Goal: Transaction & Acquisition: Register for event/course

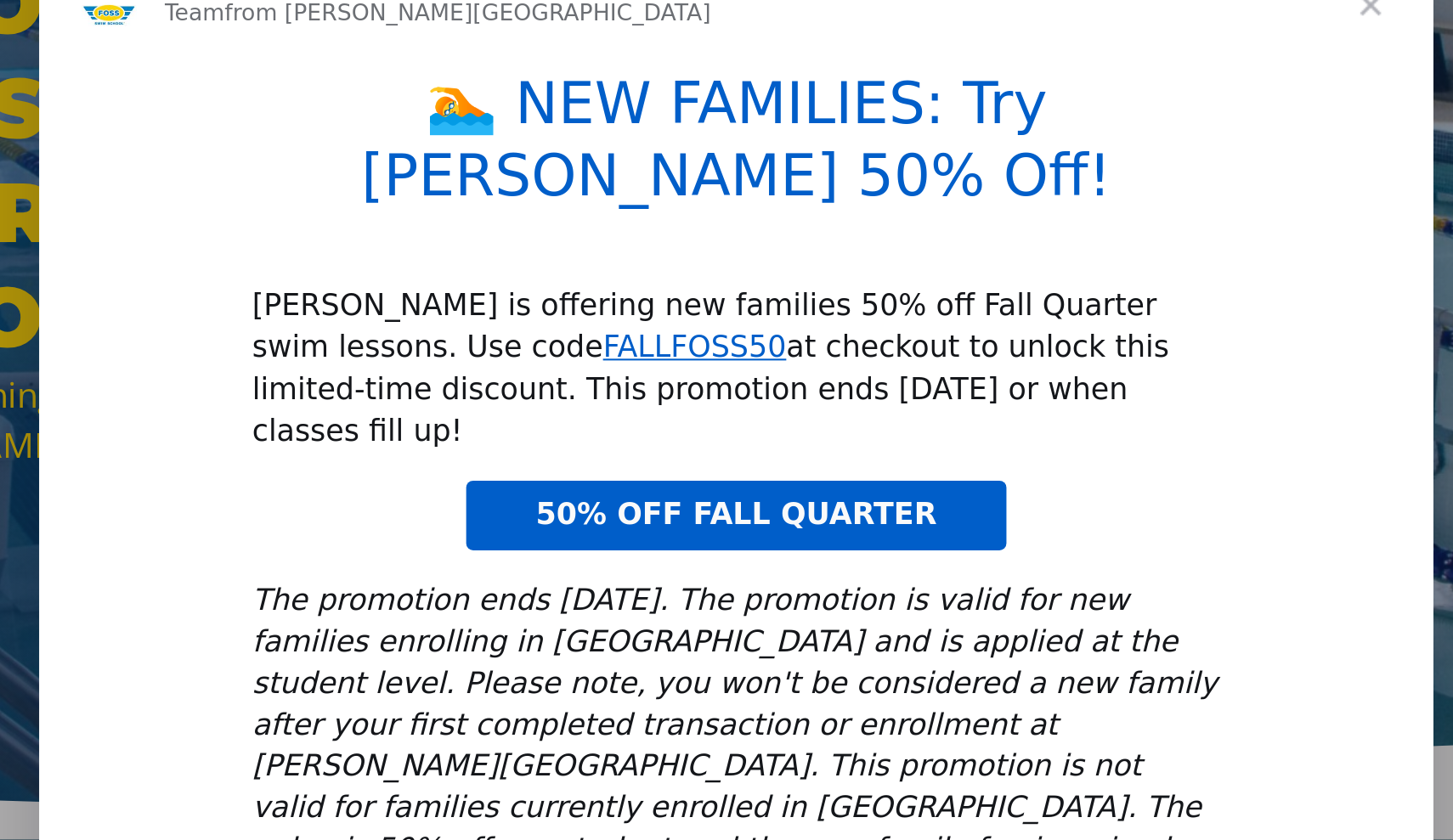
scroll to position [34, 0]
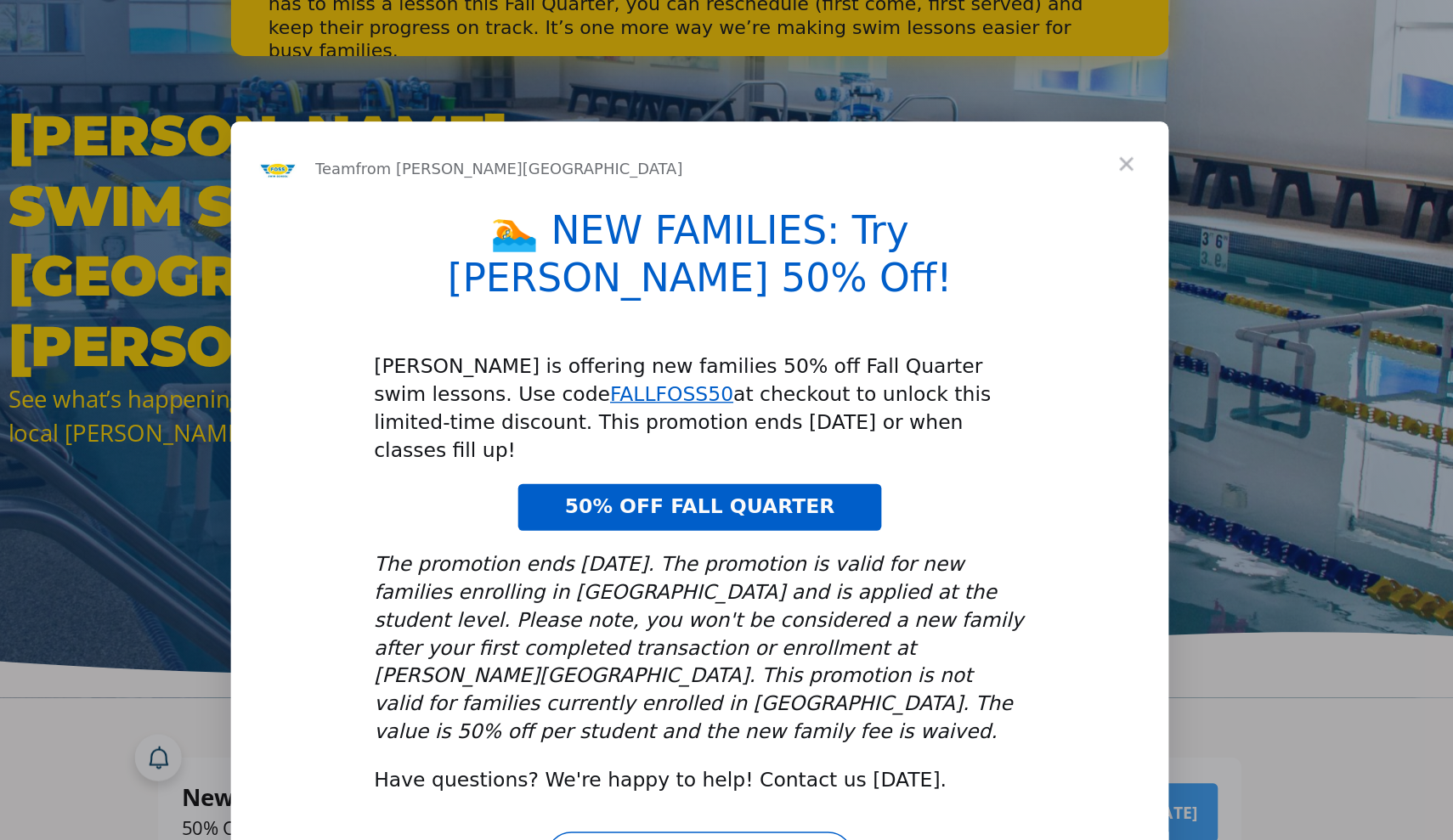
click at [738, 131] on span "Close" at bounding box center [734, 101] width 62 height 62
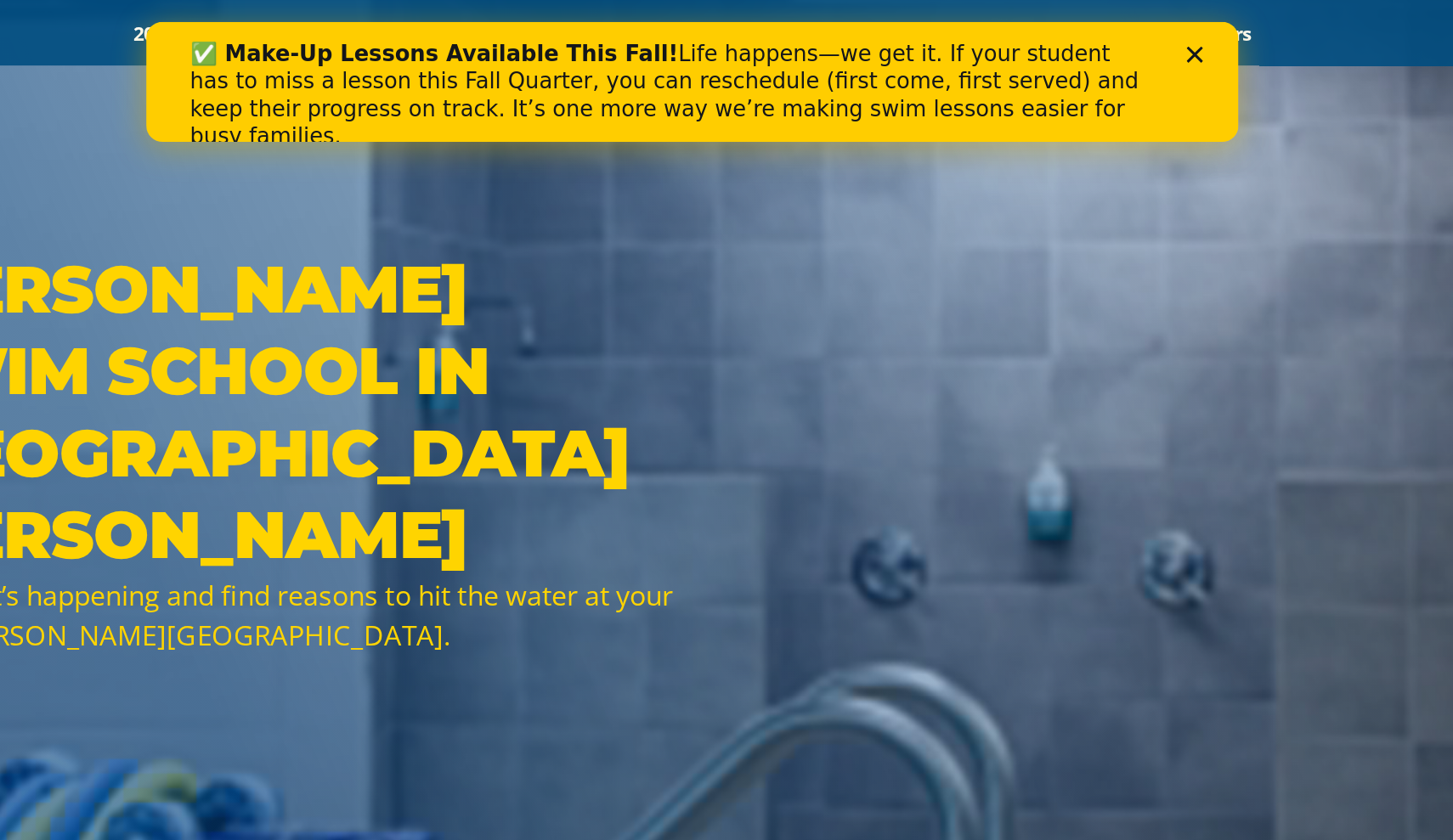
scroll to position [0, 0]
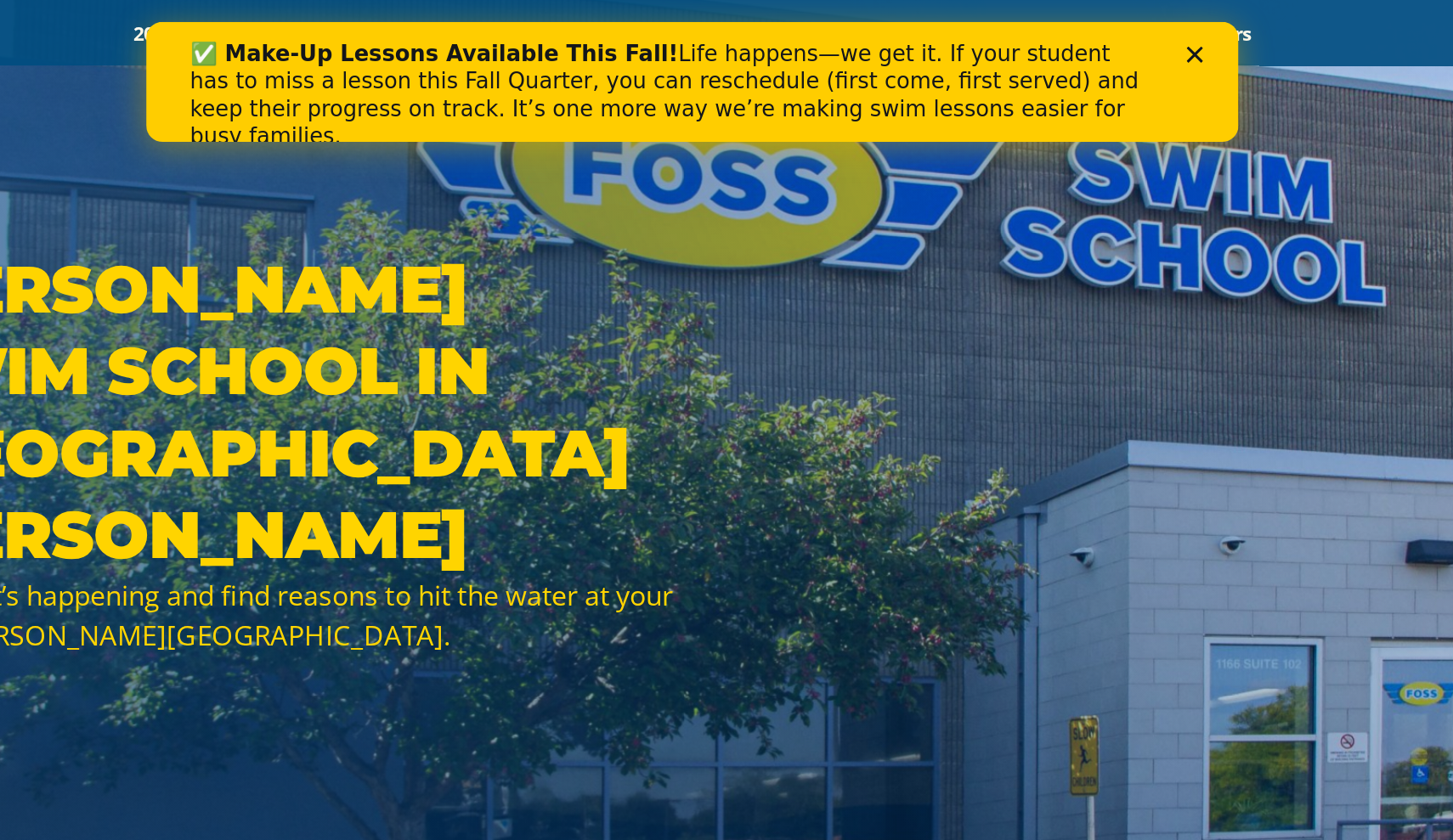
click at [796, 39] on polygon "Close" at bounding box center [798, 41] width 10 height 10
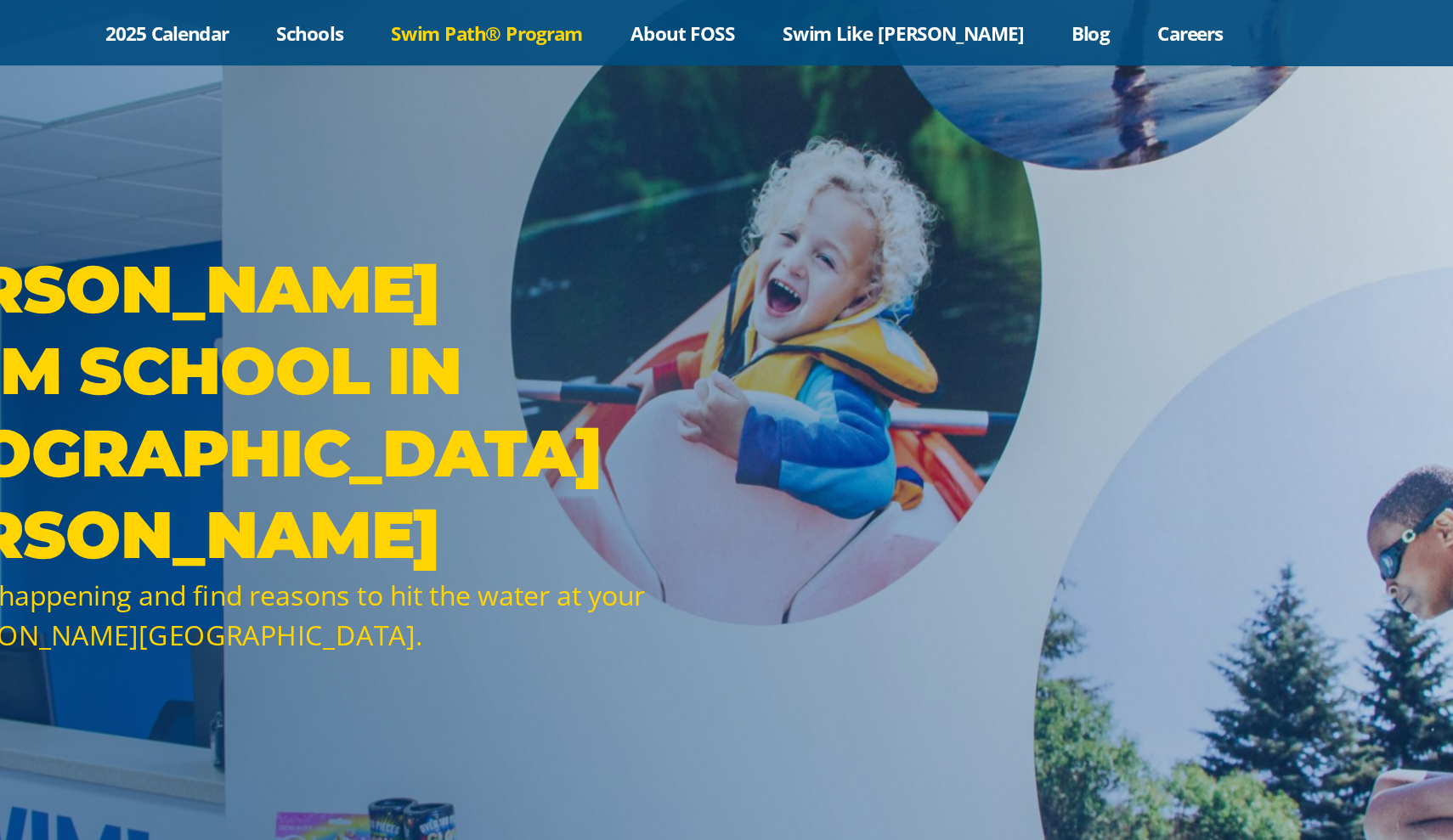
click at [541, 28] on link "Swim Path® Program" at bounding box center [615, 21] width 149 height 17
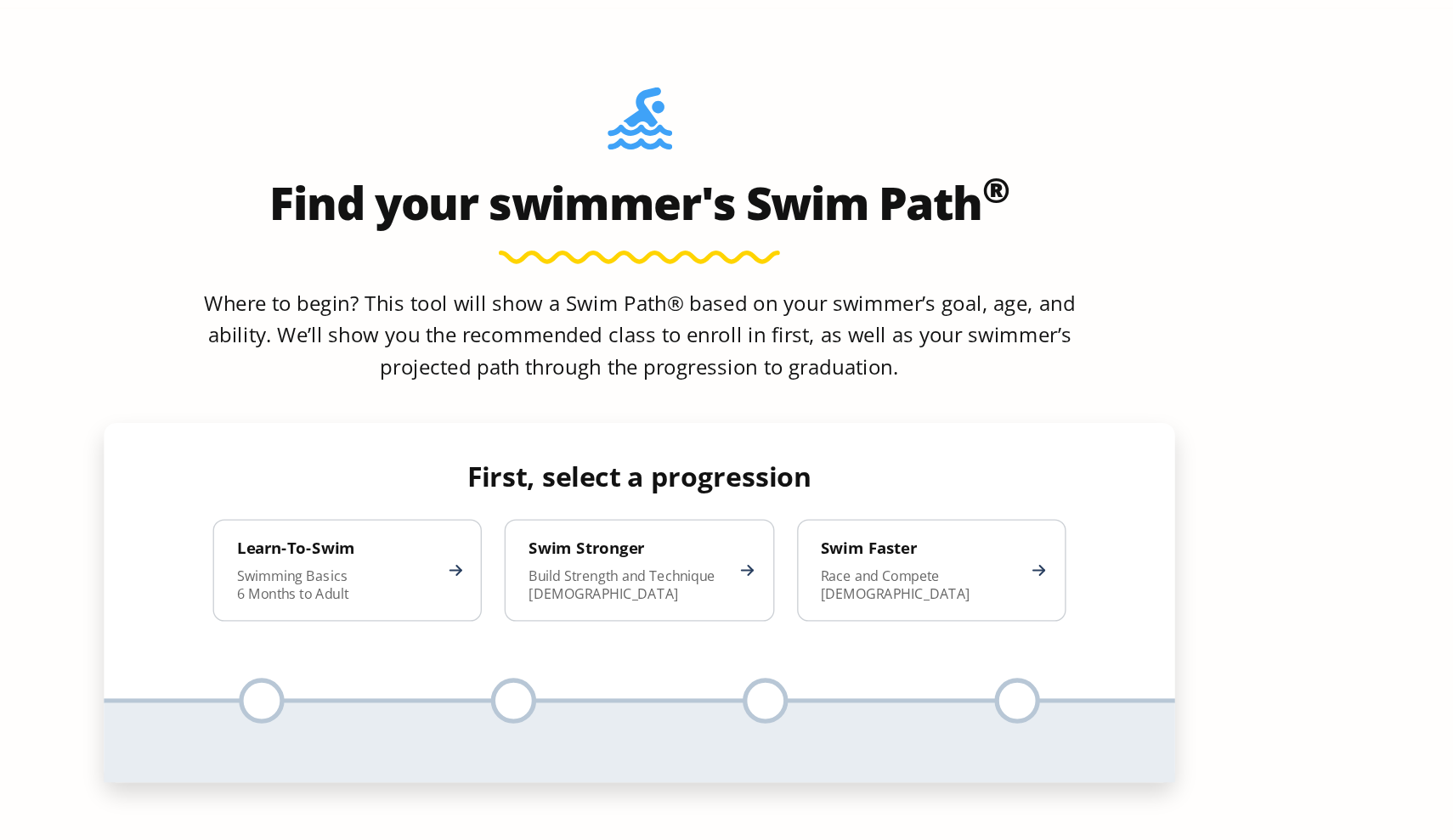
scroll to position [1462, 0]
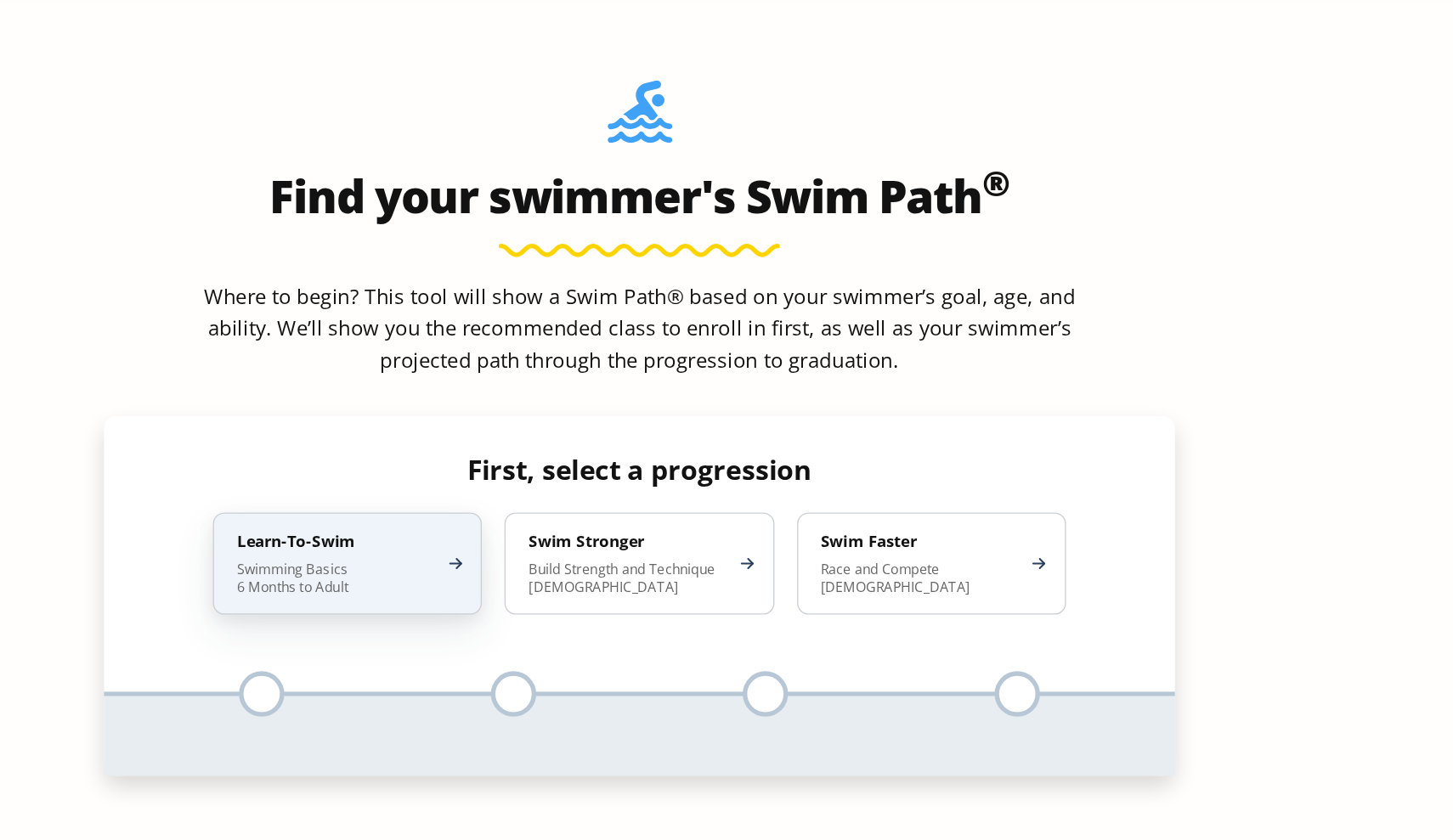
click at [407, 595] on div "Learn-To-Swim Swimming Basics 6 Months to Adult" at bounding box center [507, 633] width 201 height 76
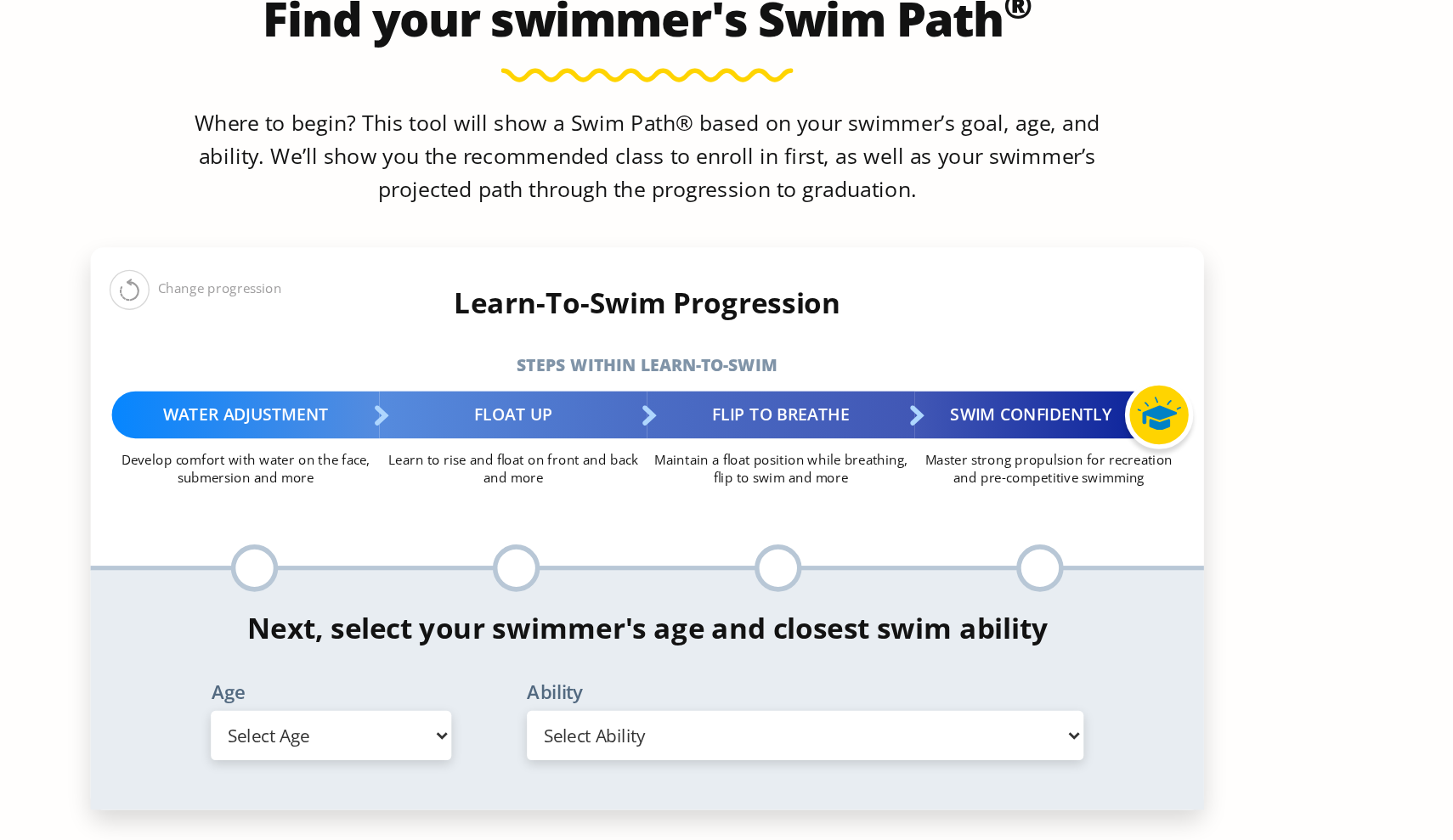
scroll to position [1614, 0]
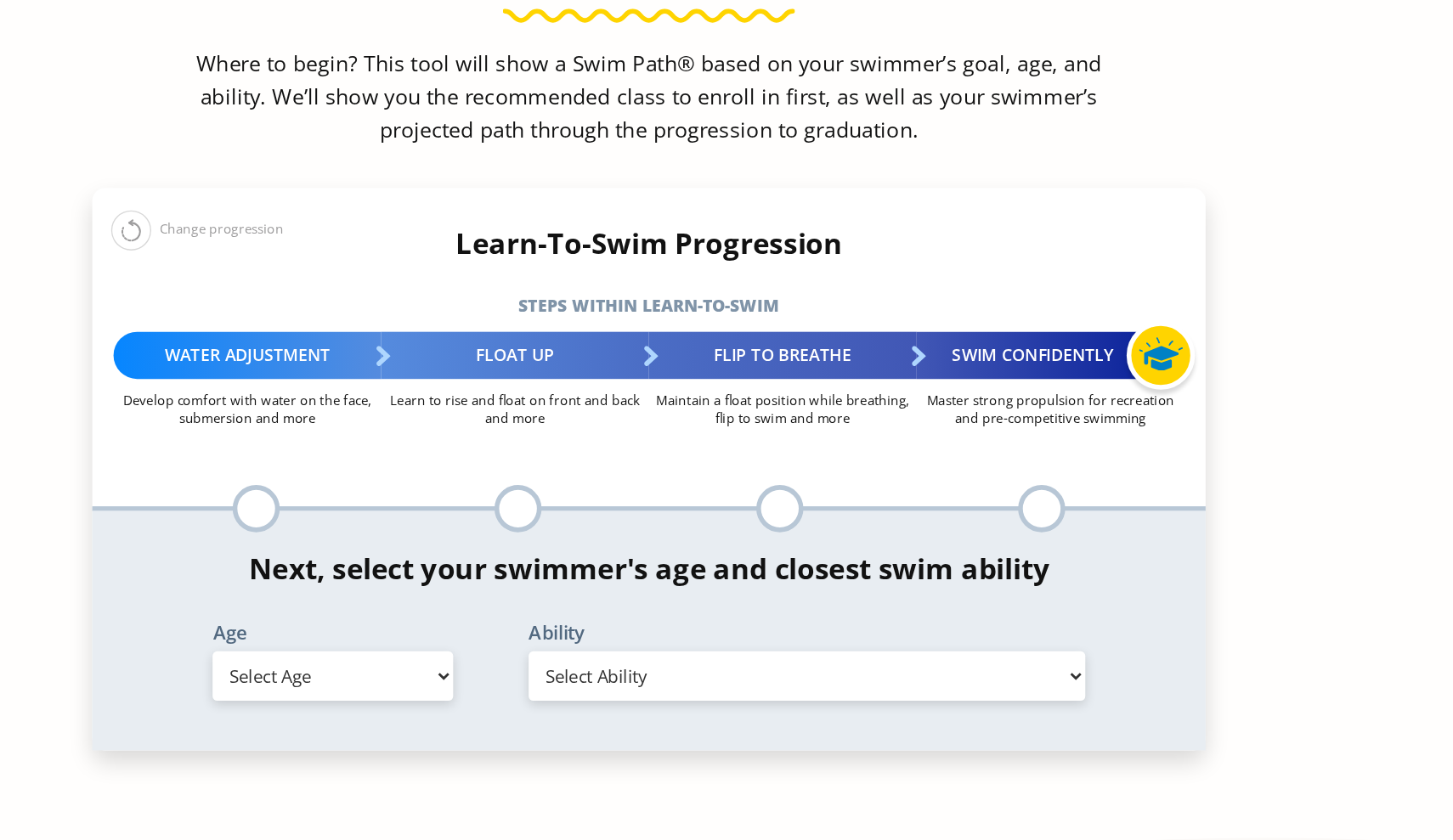
select select "adult-18-years-"
select select "adult-18-years--swims-front-crawl-and-backstroke-for-25-ft-with-a-flip-from-sto…"
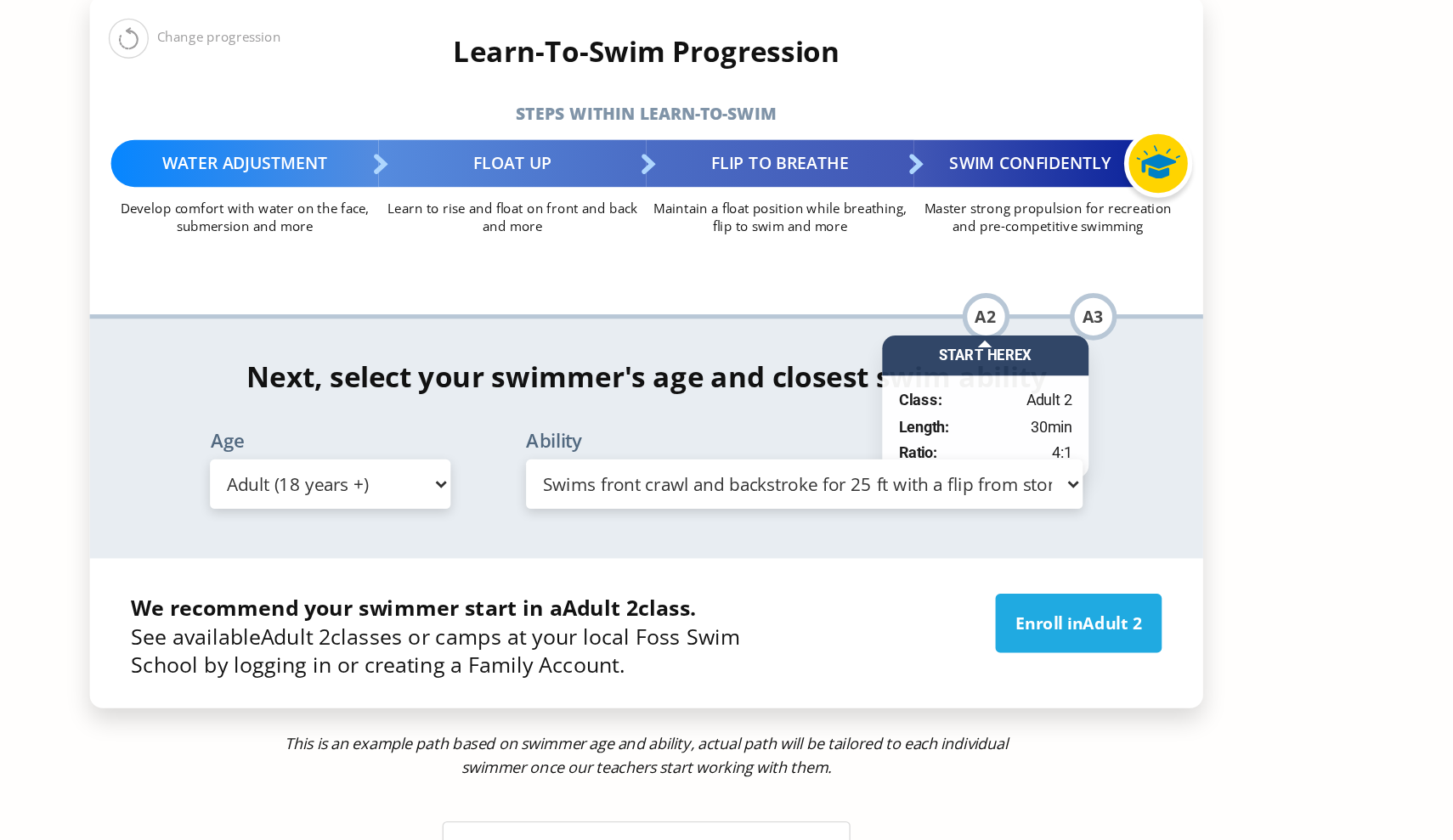
scroll to position [1754, 0]
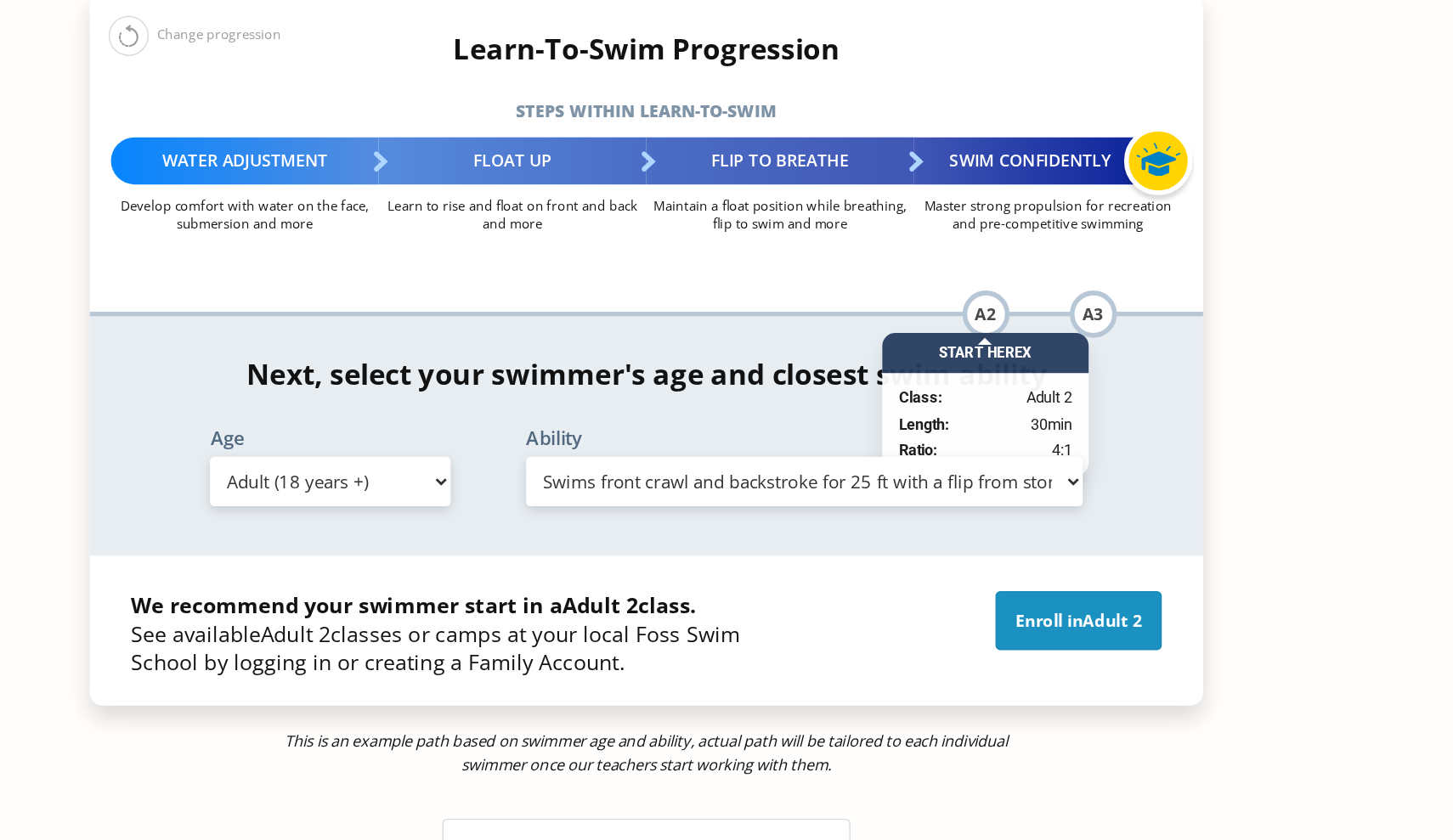
click at [1042, 674] on span "Adult 2" at bounding box center [1063, 682] width 42 height 17
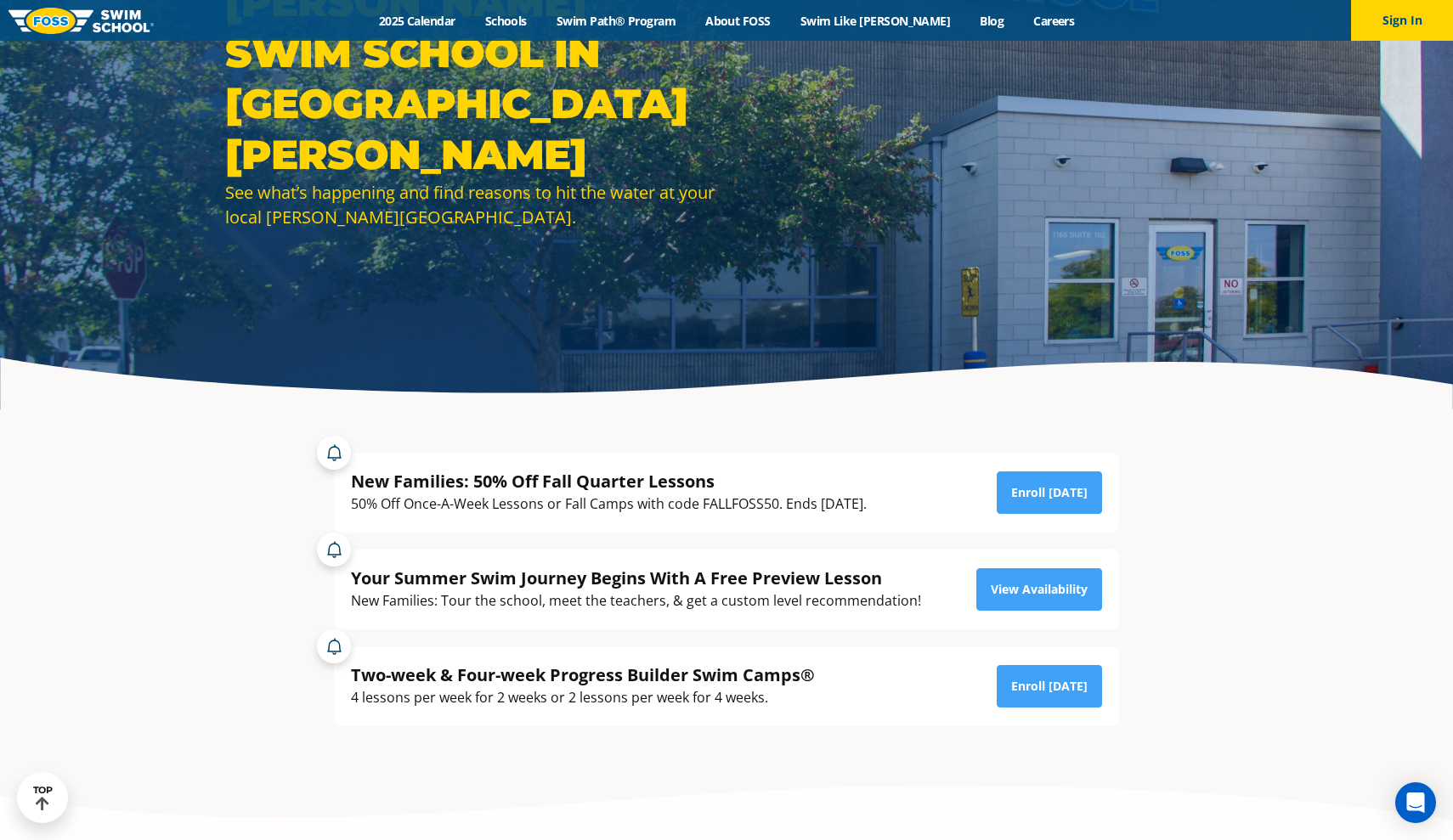
scroll to position [174, 0]
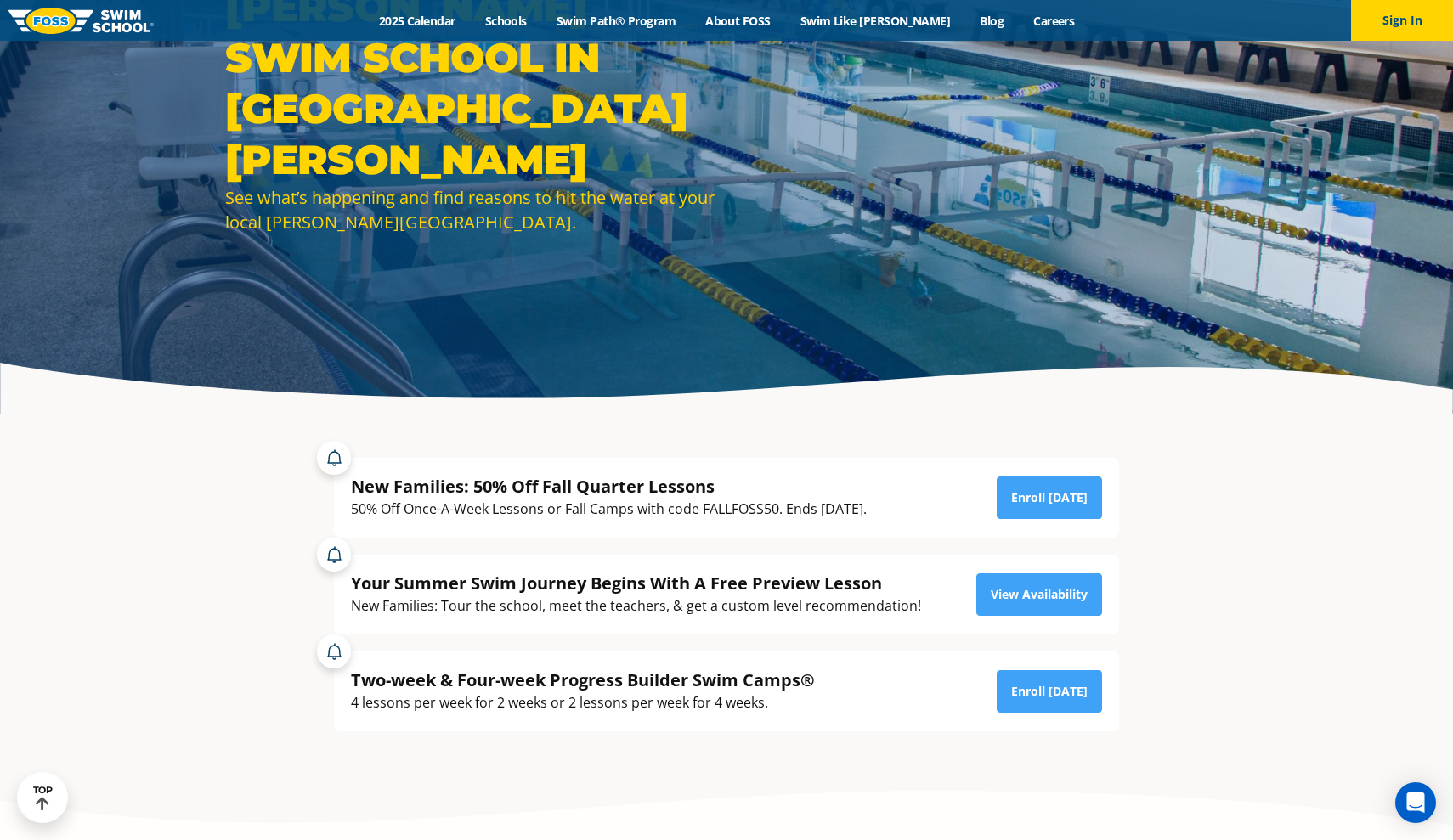
click at [1038, 526] on div "New Families: 50% Off Fall Quarter Lessons 50% Off Once-A-Week Lessons or Fall …" at bounding box center [726, 498] width 785 height 80
click at [1040, 512] on link "Enroll Today" at bounding box center [1049, 498] width 106 height 42
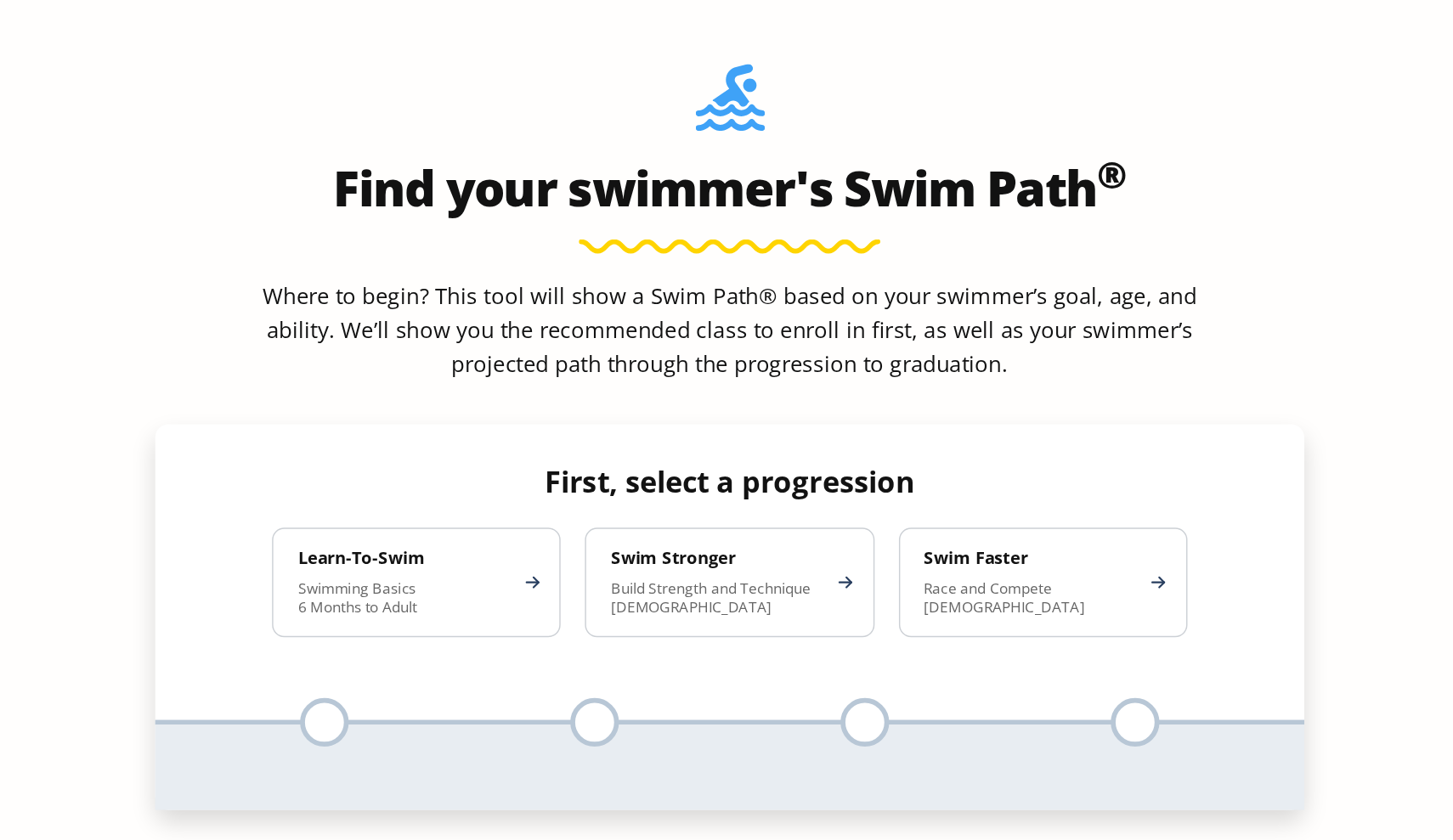
scroll to position [1560, 0]
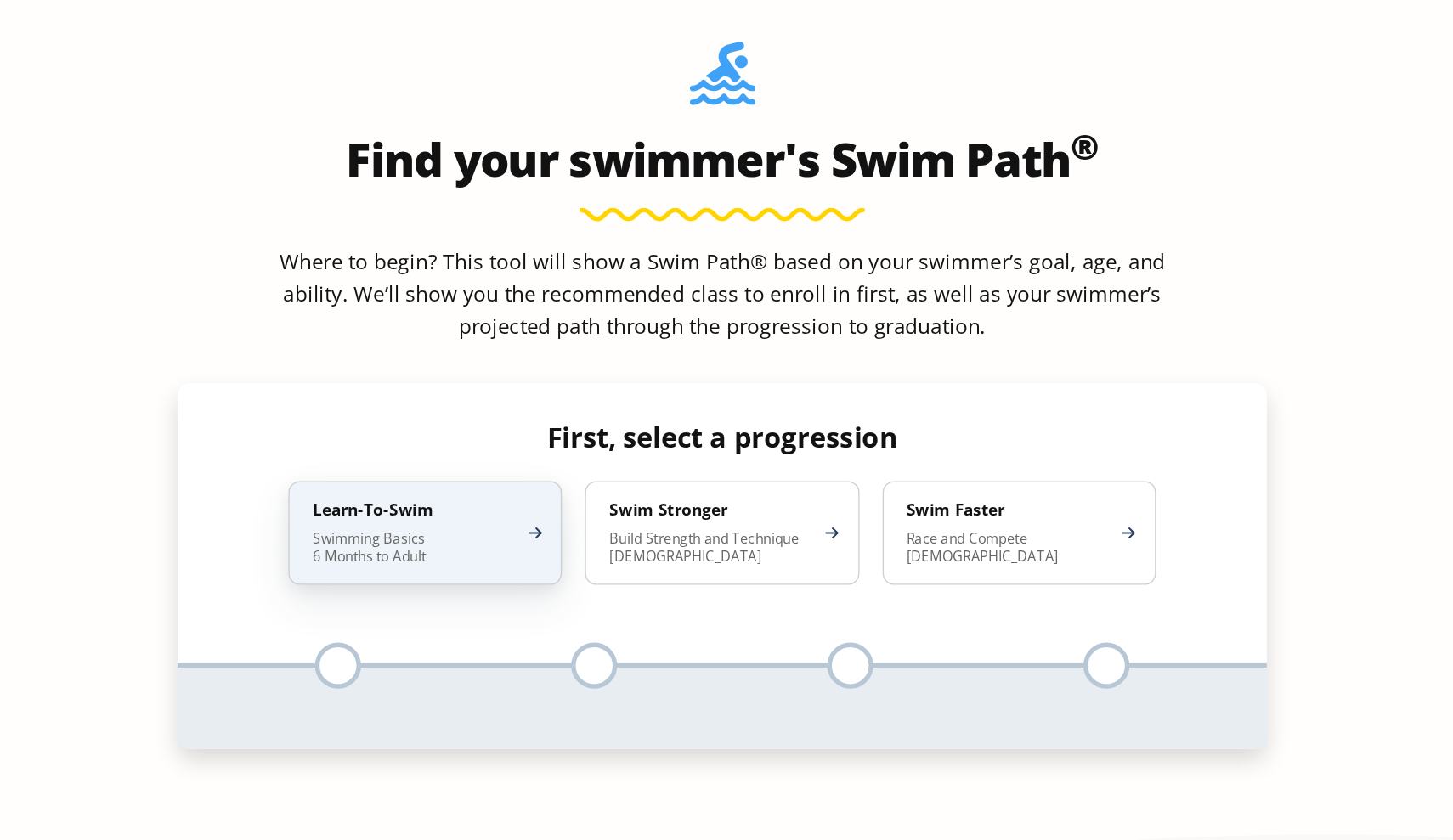
click at [407, 497] on div "Learn-To-Swim Swimming Basics 6 Months to Adult" at bounding box center [507, 534] width 201 height 76
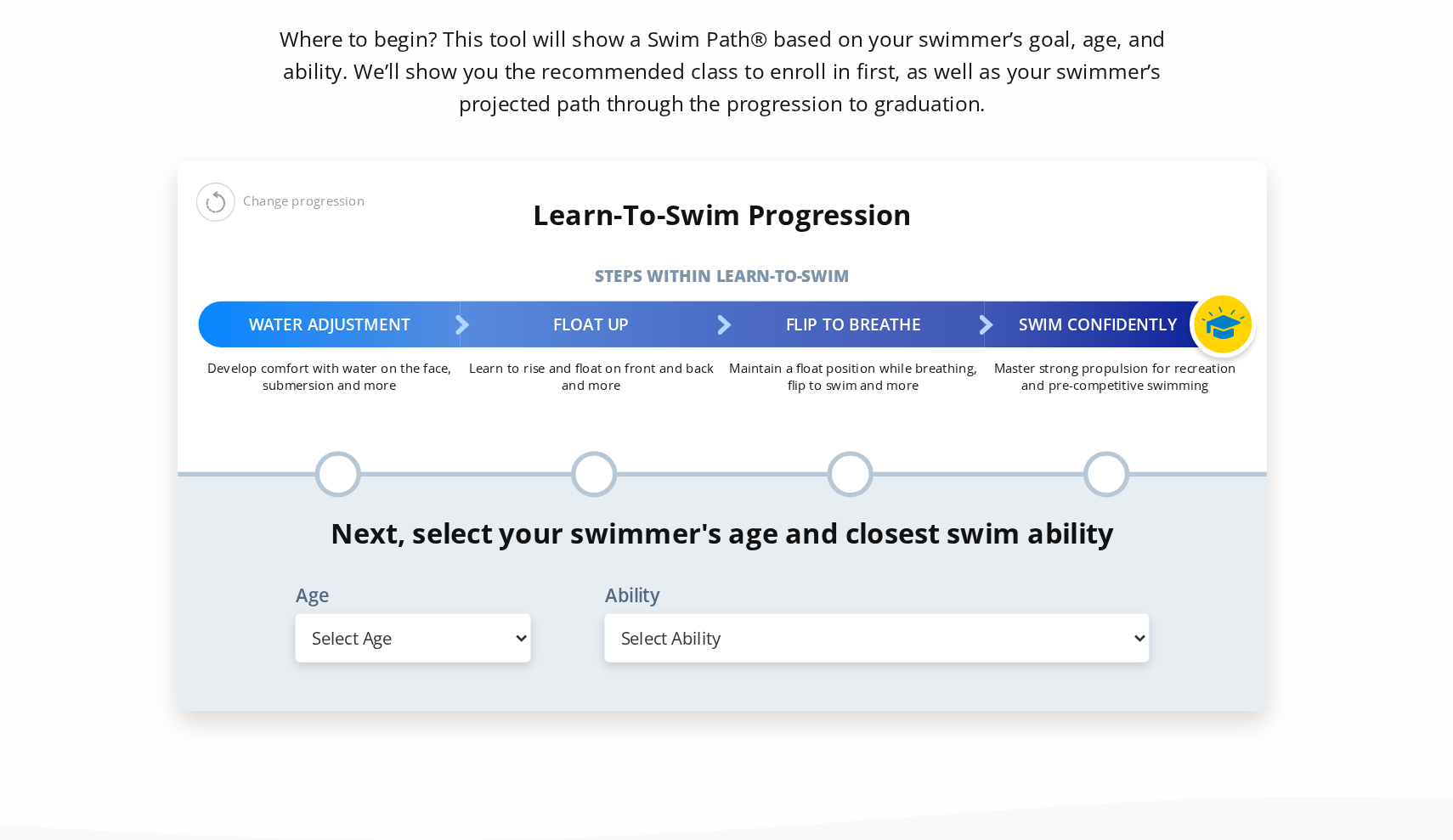
scroll to position [1680, 0]
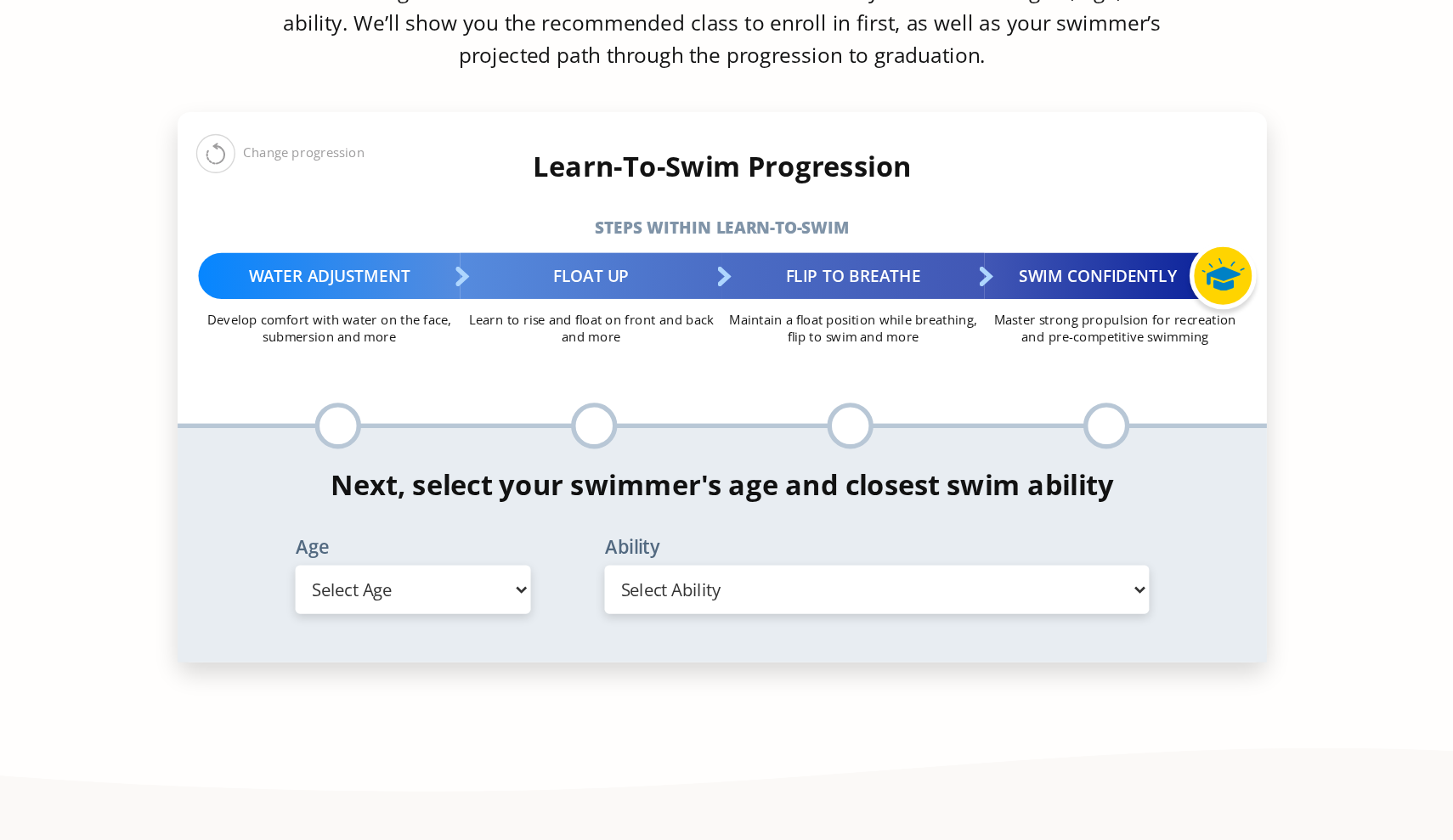
select select "adult-18-years-"
select select "adult-18-years--uncomfortable-putting-face-in-the-water-andor-getting-water-on-…"
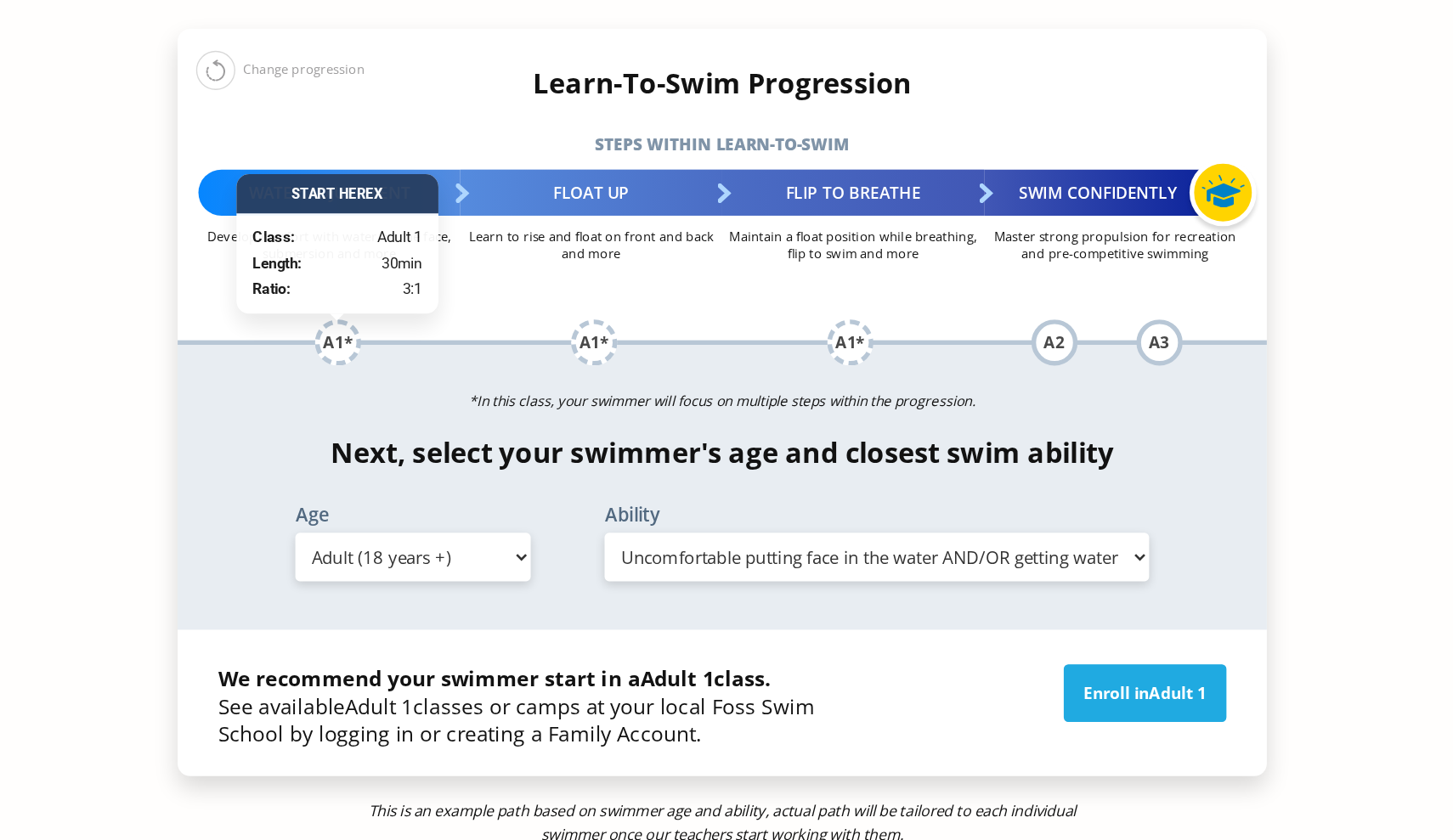
scroll to position [1753, 0]
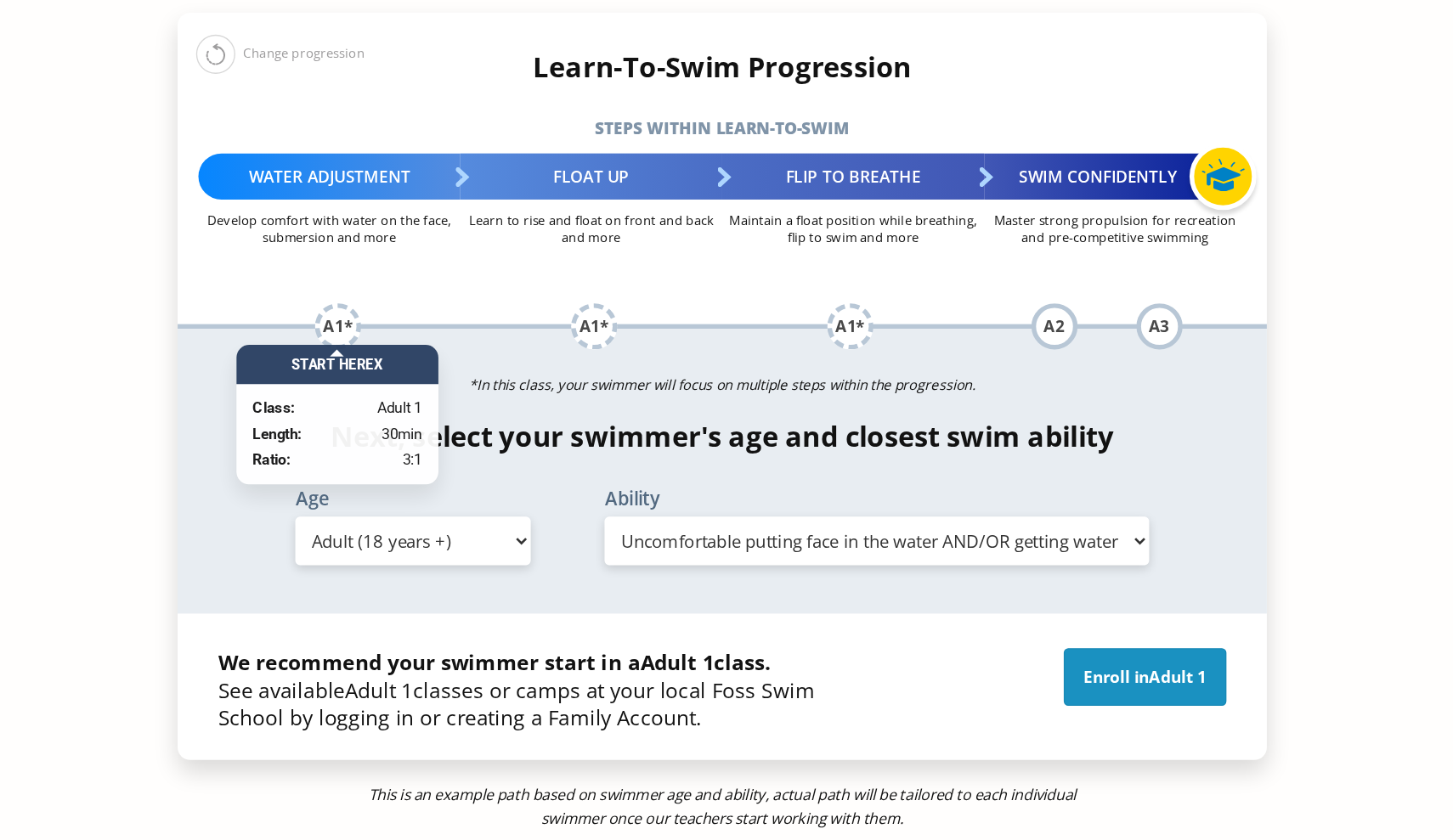
click at [978, 700] on link "Enroll in Adult 1" at bounding box center [1038, 721] width 119 height 42
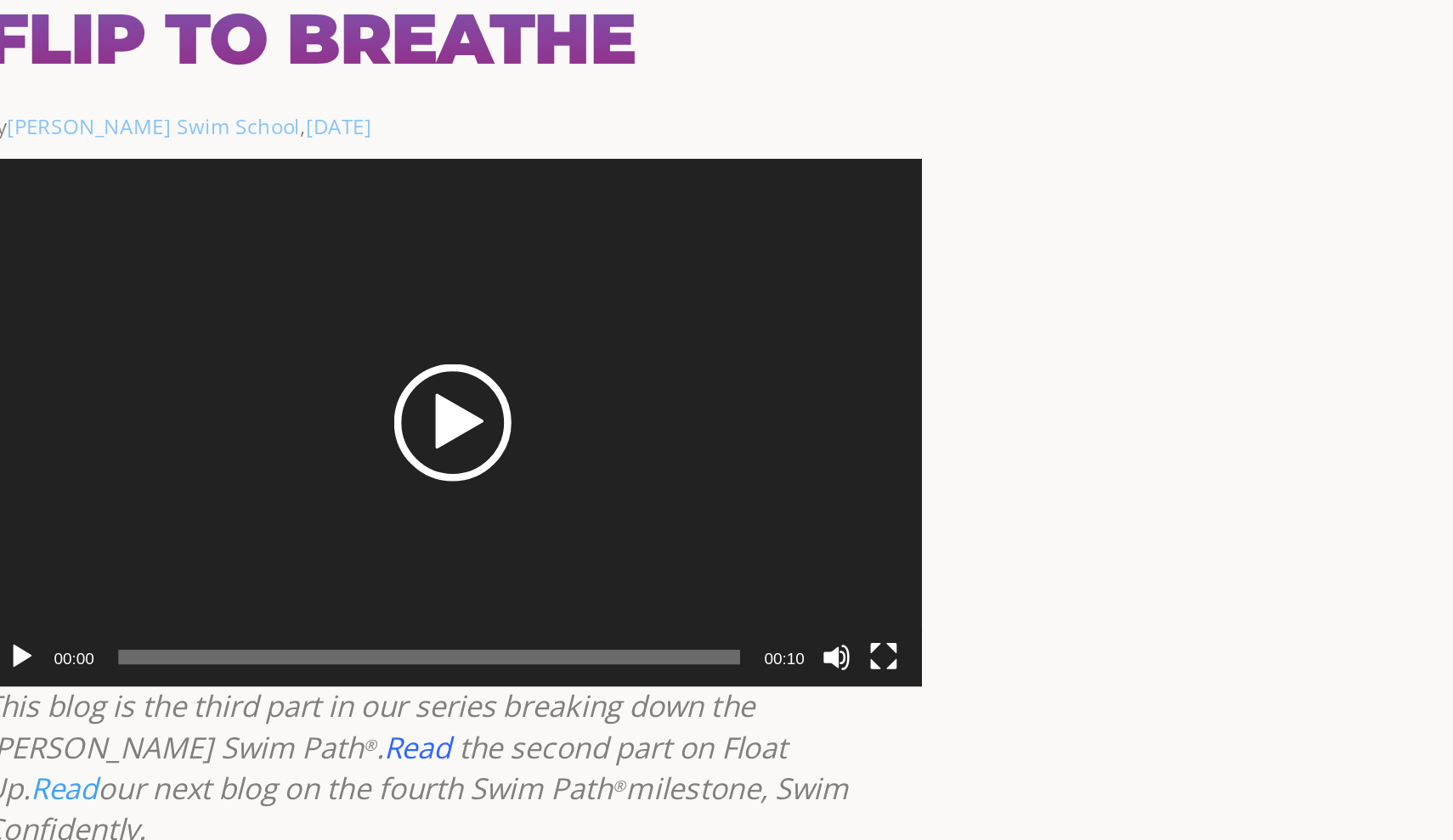
click at [689, 416] on div "Play" at bounding box center [723, 450] width 68 height 68
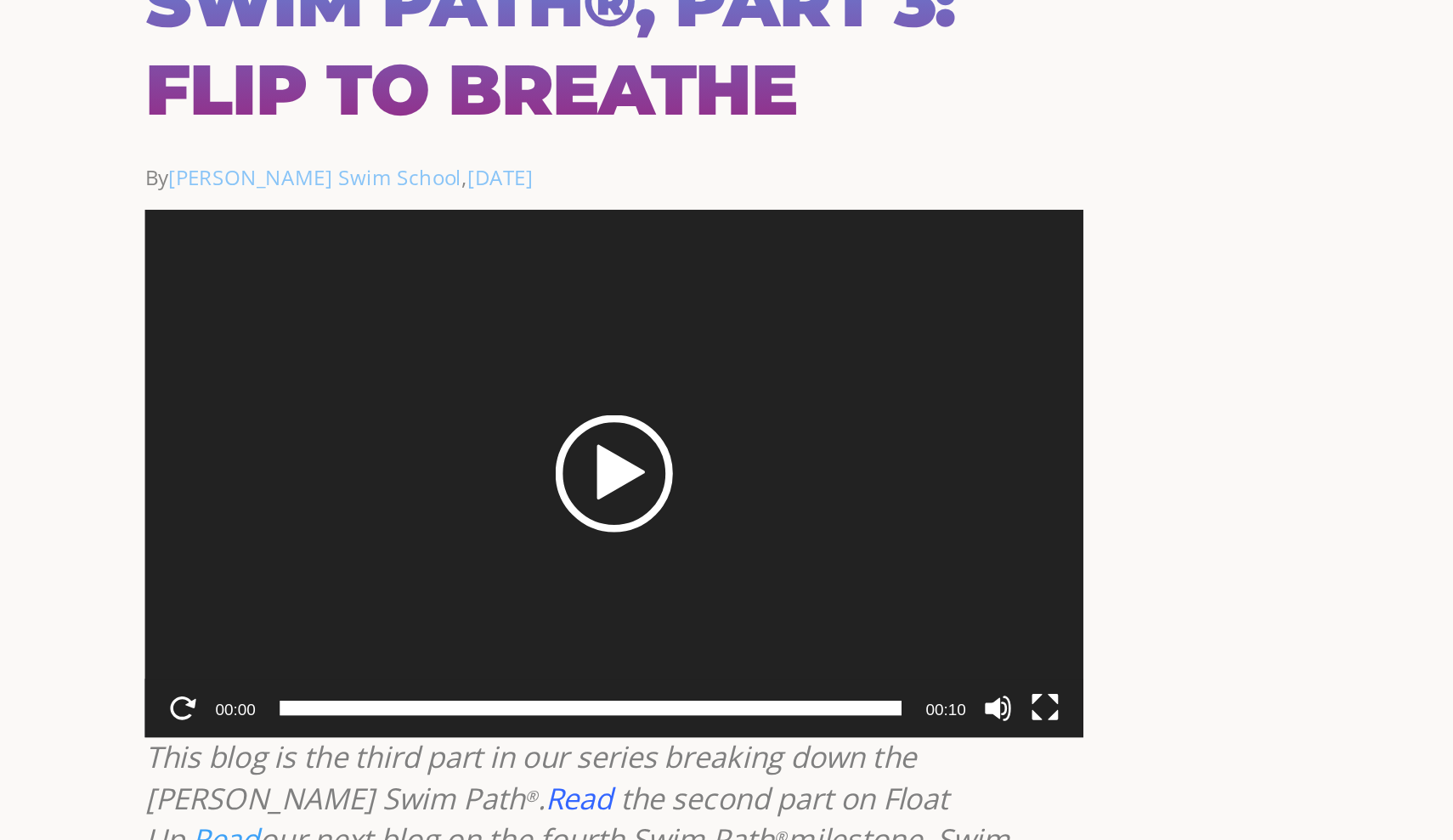
click at [689, 416] on div "Play" at bounding box center [723, 450] width 68 height 68
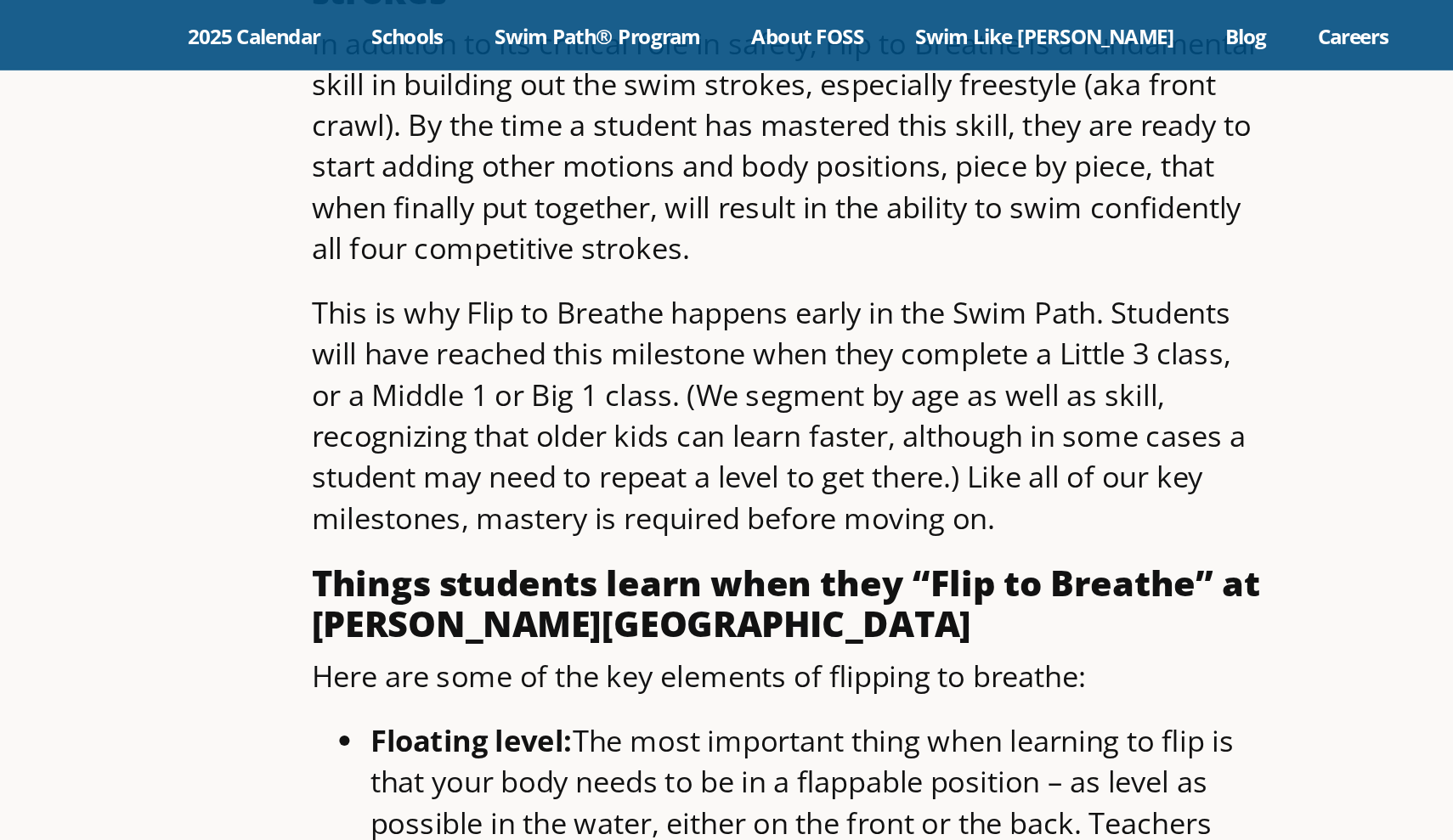
scroll to position [1310, 0]
